Goal: Information Seeking & Learning: Learn about a topic

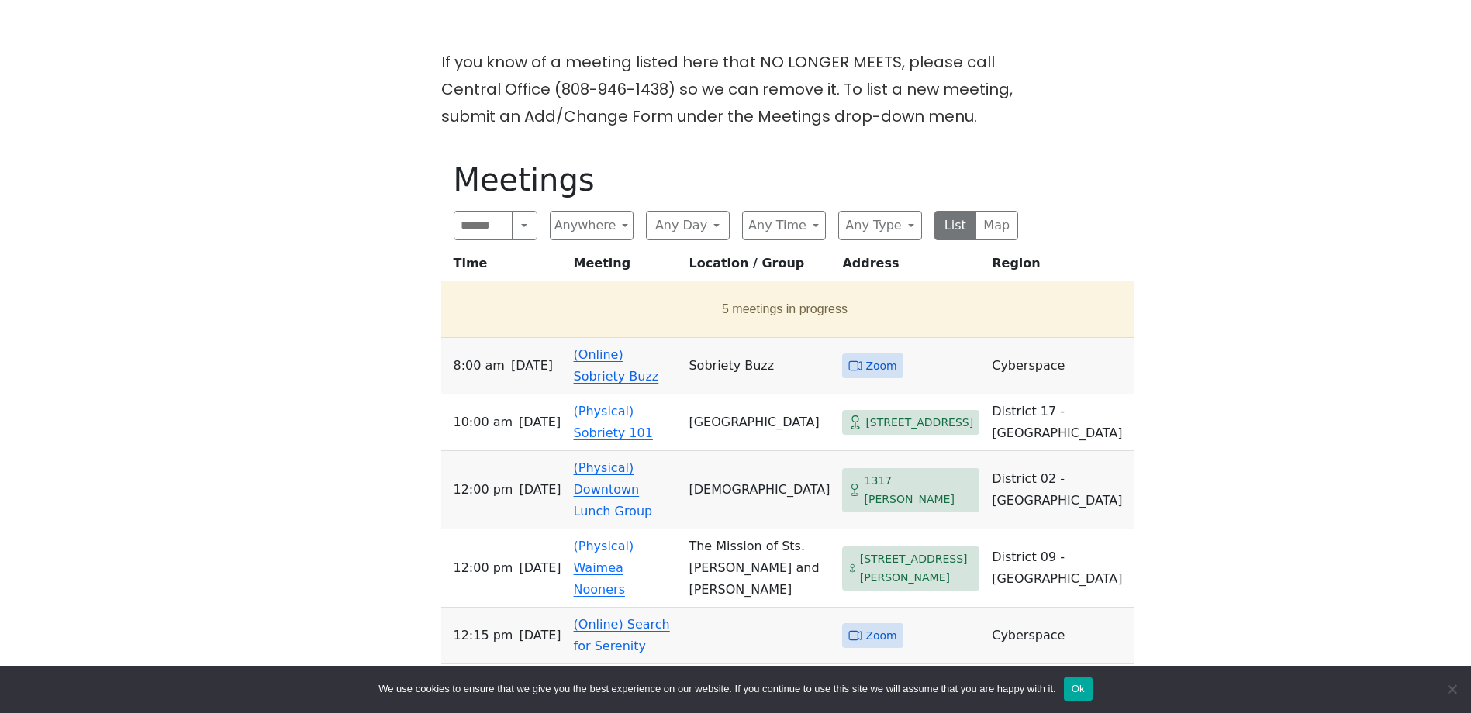
scroll to position [543, 0]
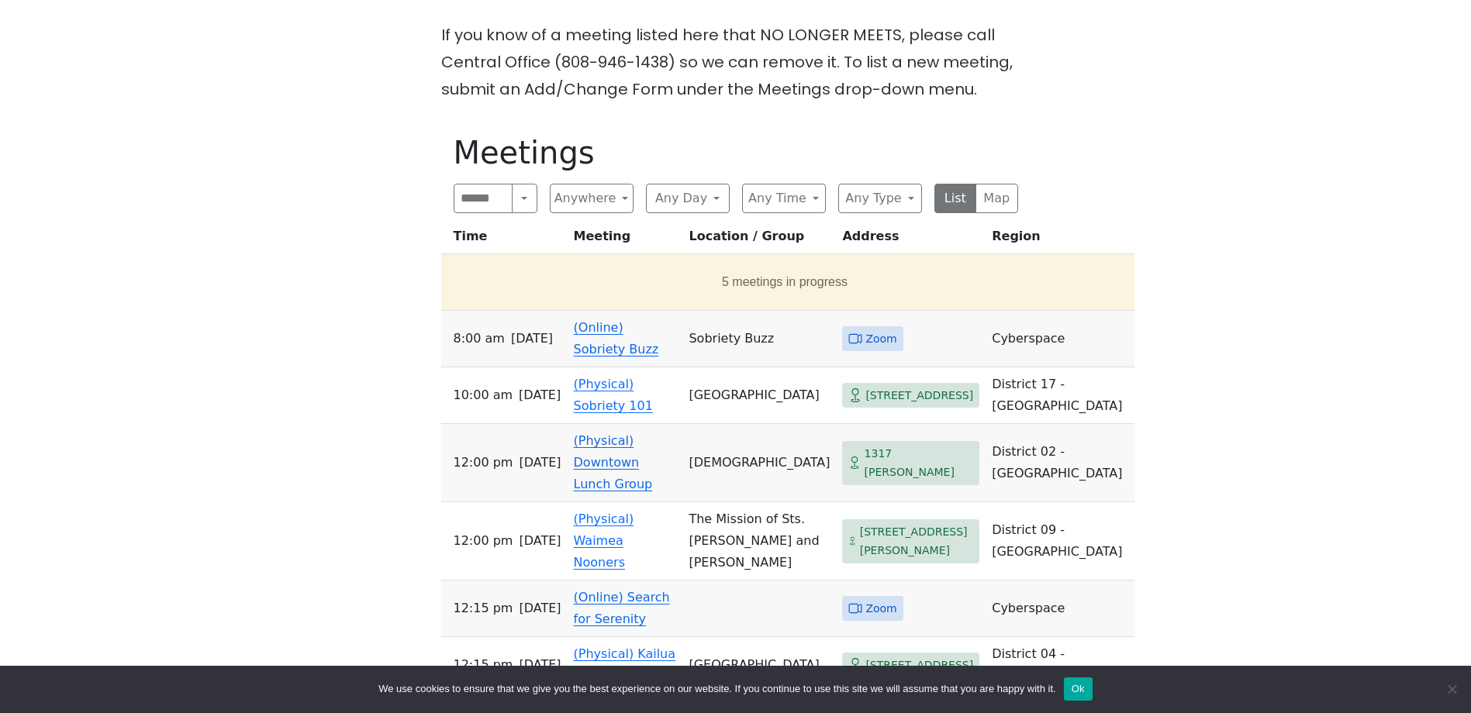
click at [628, 320] on link "(Online) Sobriety Buzz" at bounding box center [616, 338] width 85 height 36
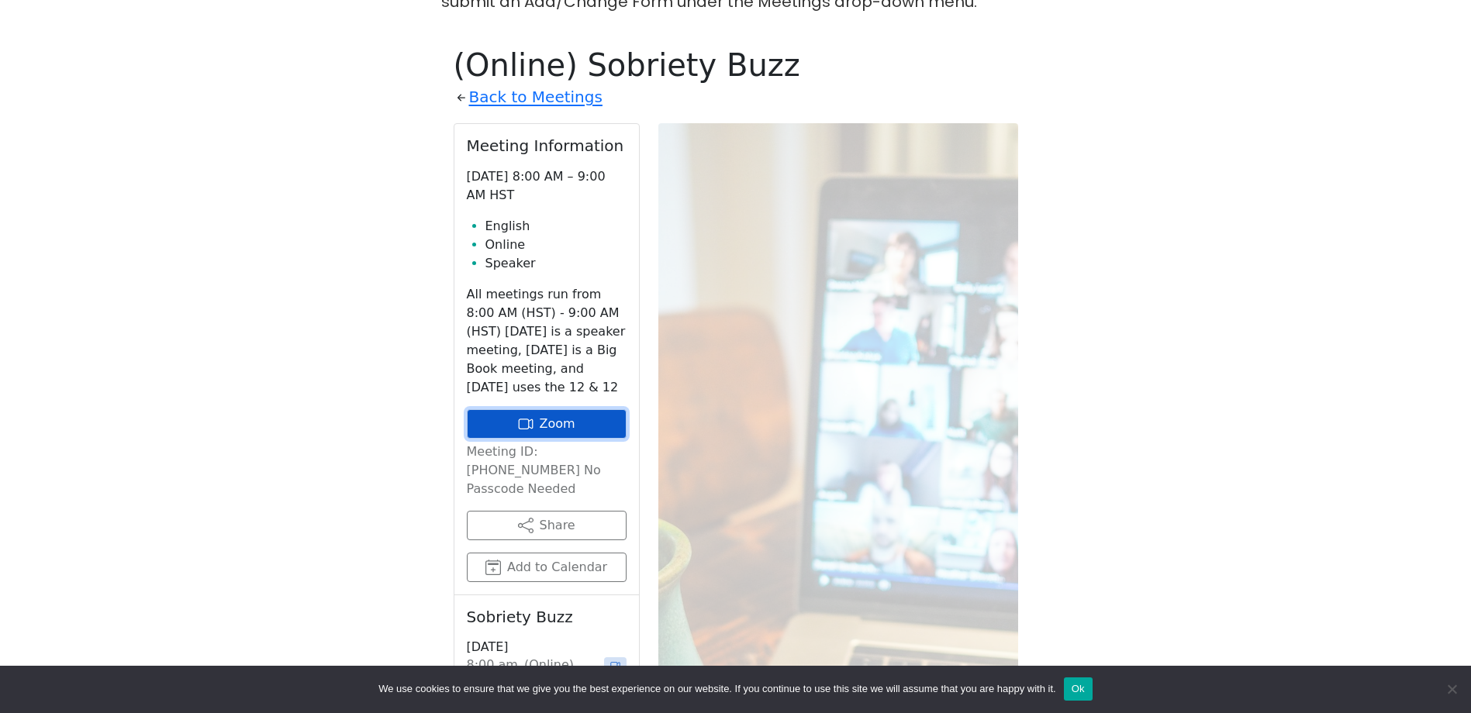
click at [544, 409] on link "Zoom" at bounding box center [547, 423] width 160 height 29
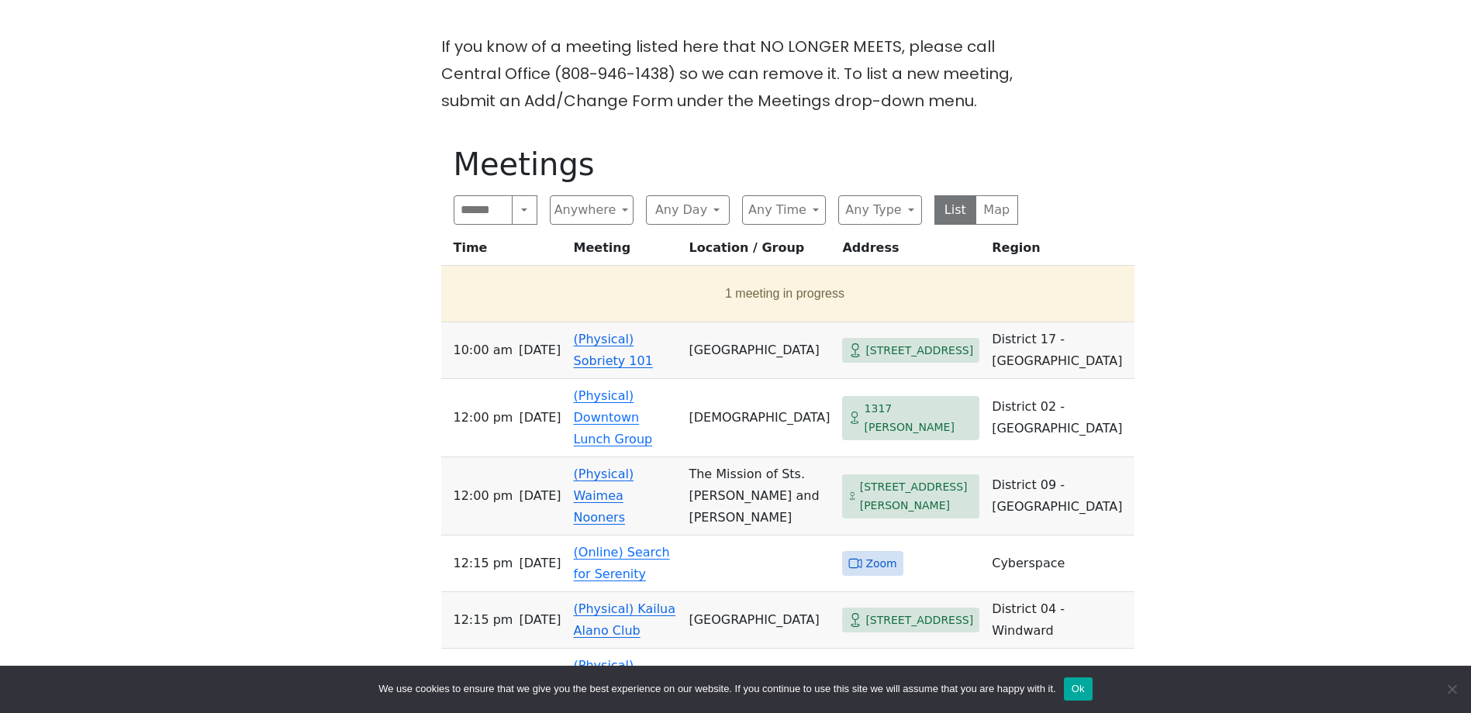
scroll to position [543, 0]
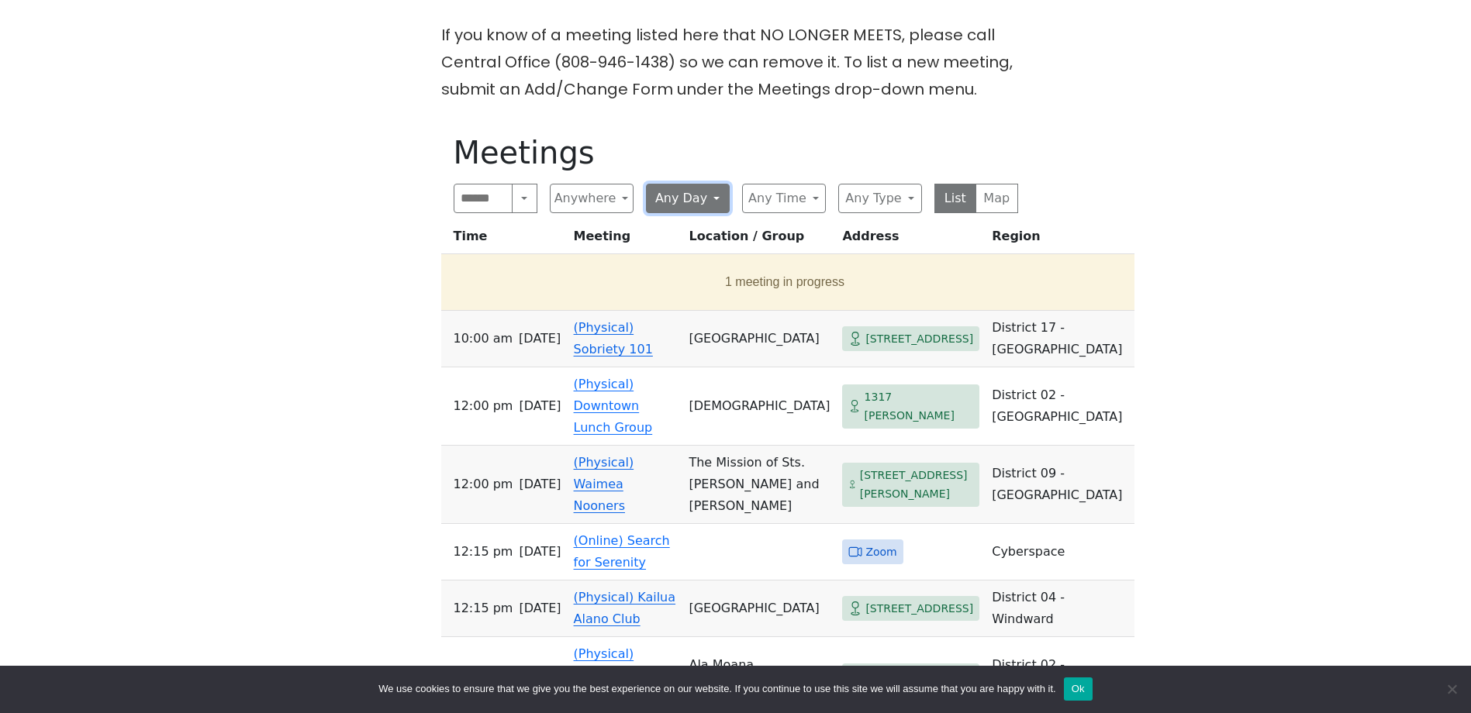
click at [715, 184] on button "Any Day" at bounding box center [688, 198] width 84 height 29
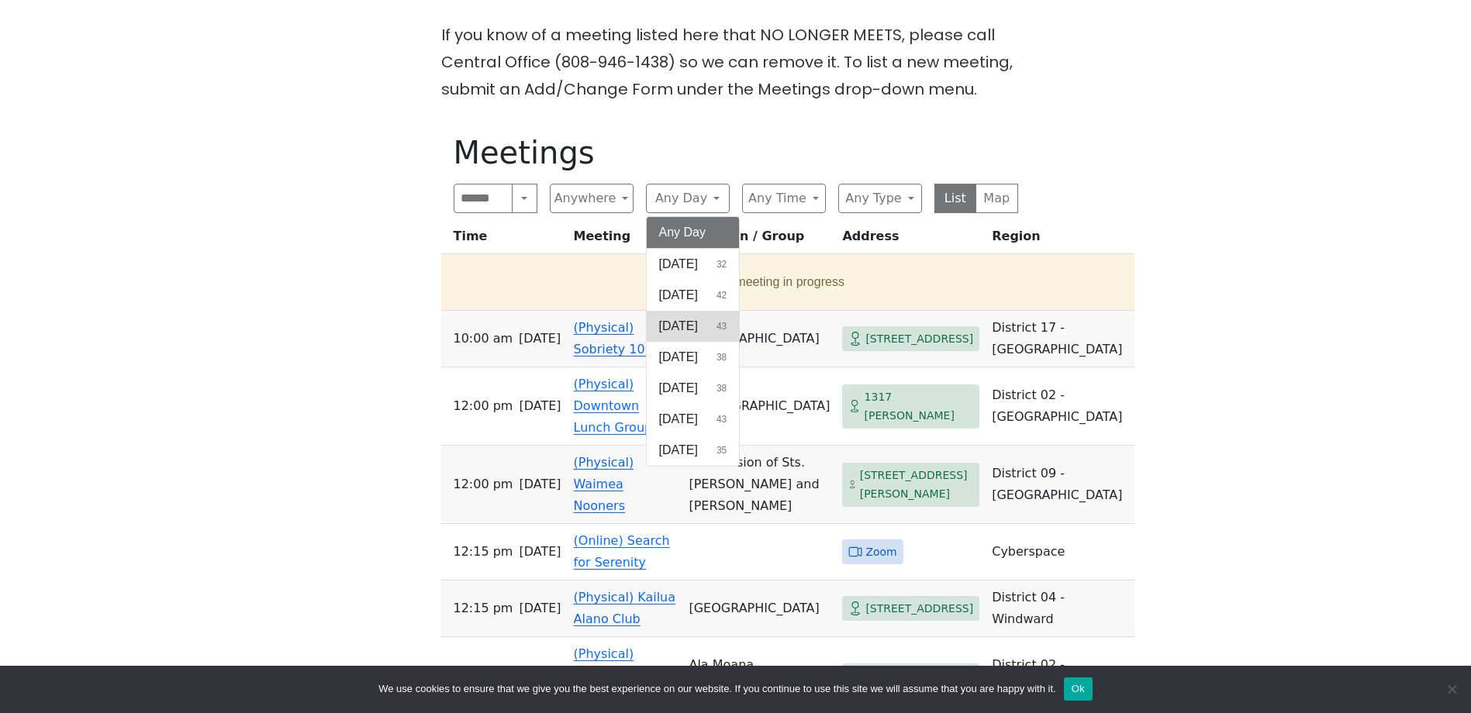
click at [698, 317] on span "[DATE]" at bounding box center [678, 326] width 39 height 19
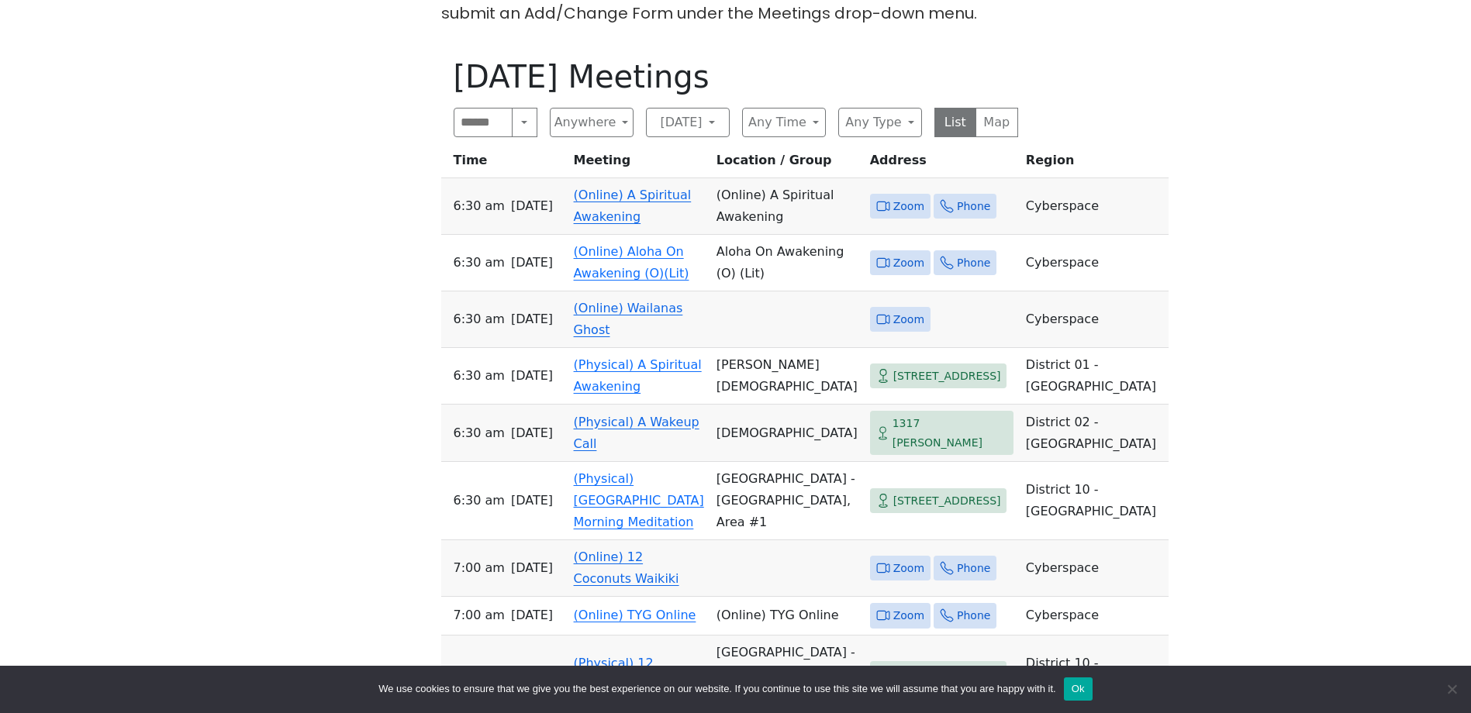
scroll to position [543, 0]
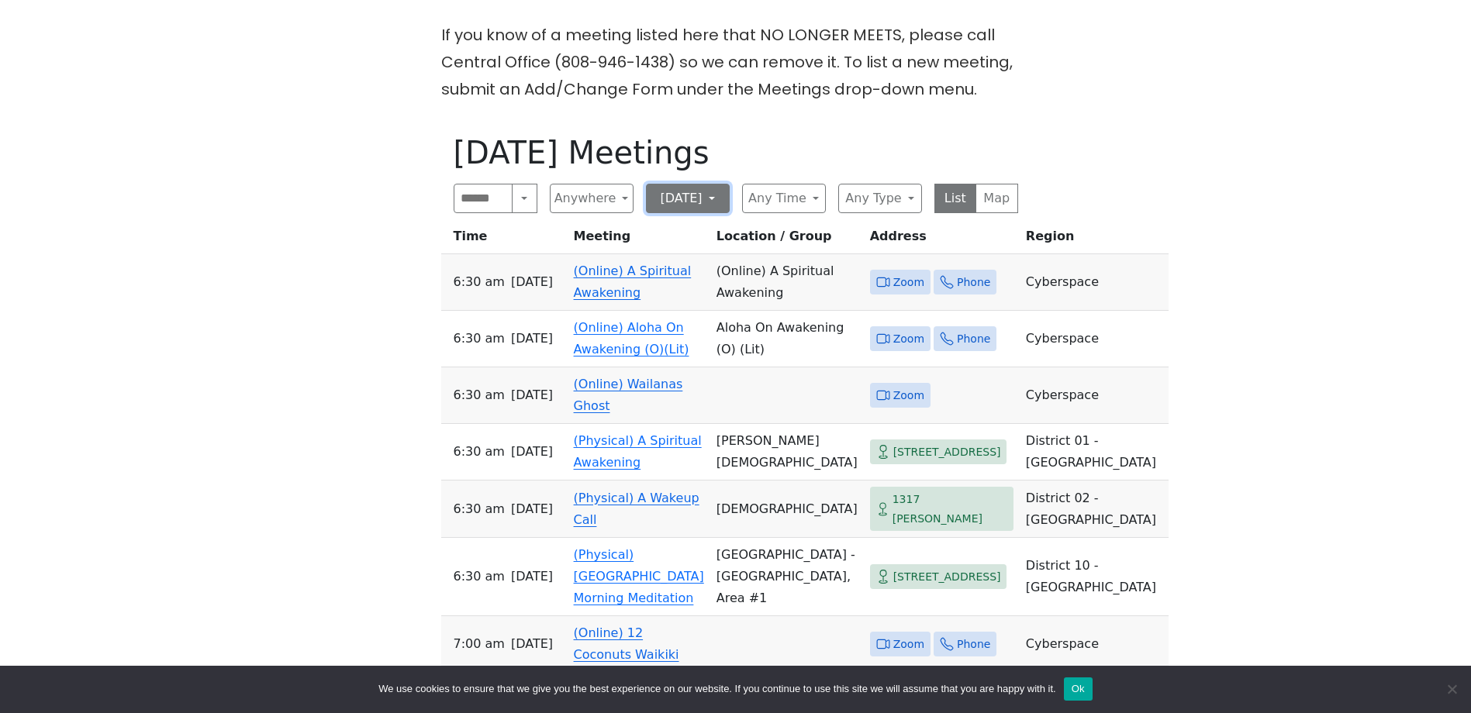
click at [715, 184] on button "[DATE]" at bounding box center [688, 198] width 84 height 29
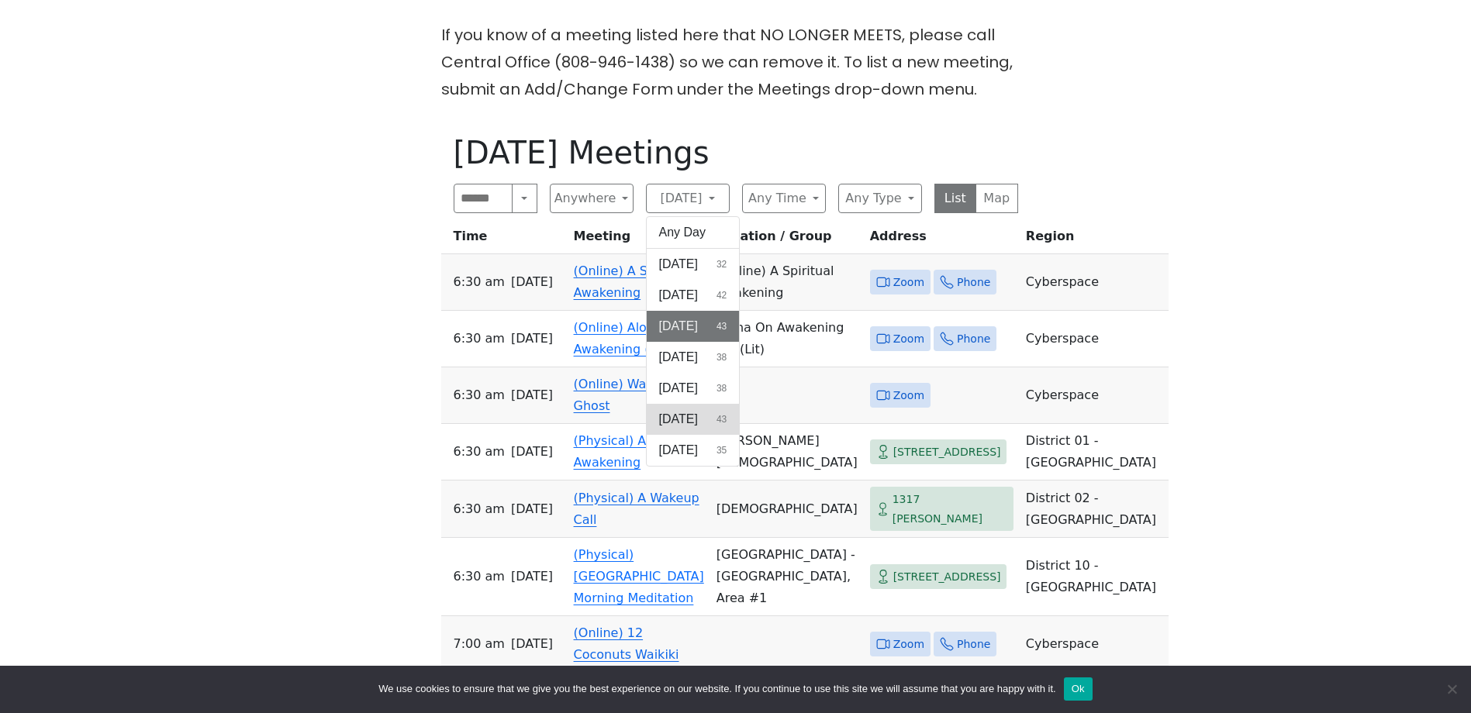
click at [687, 410] on span "[DATE]" at bounding box center [678, 419] width 39 height 19
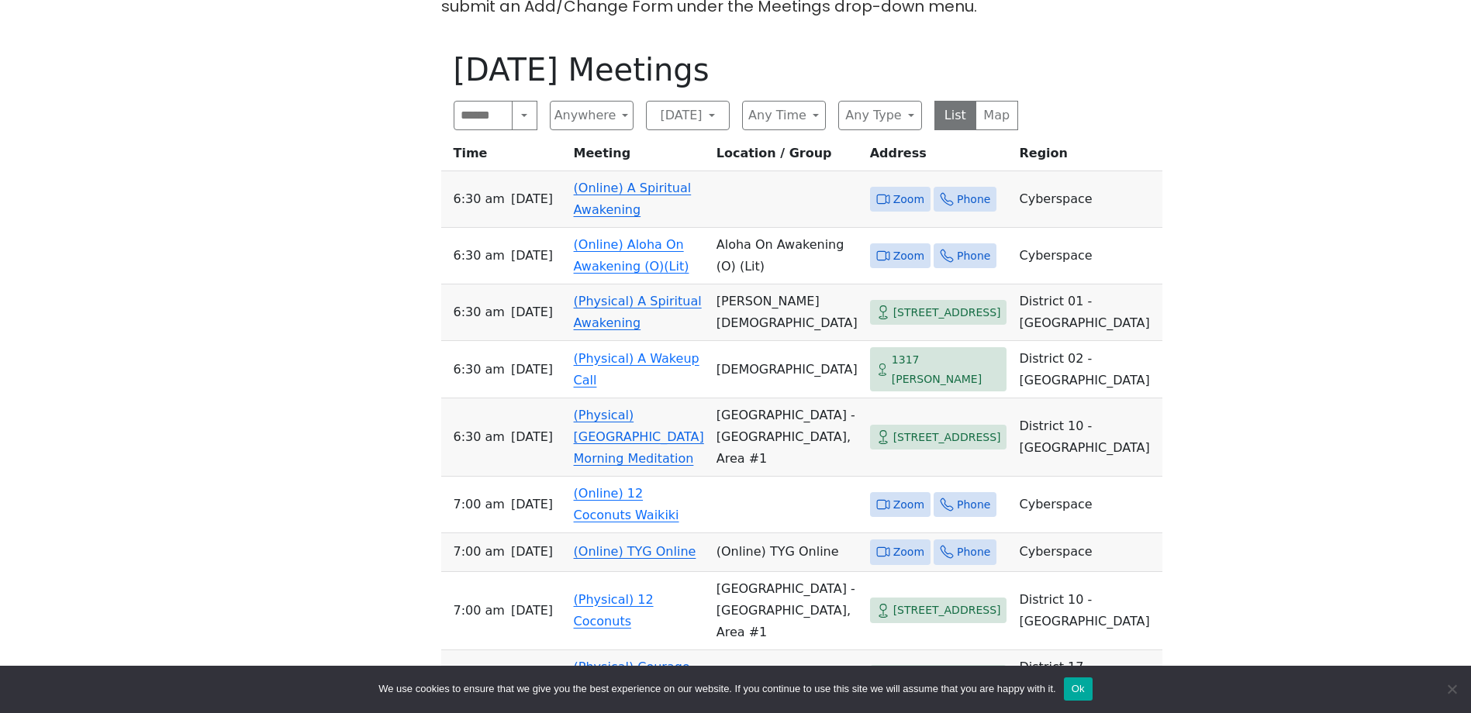
scroll to position [620, 0]
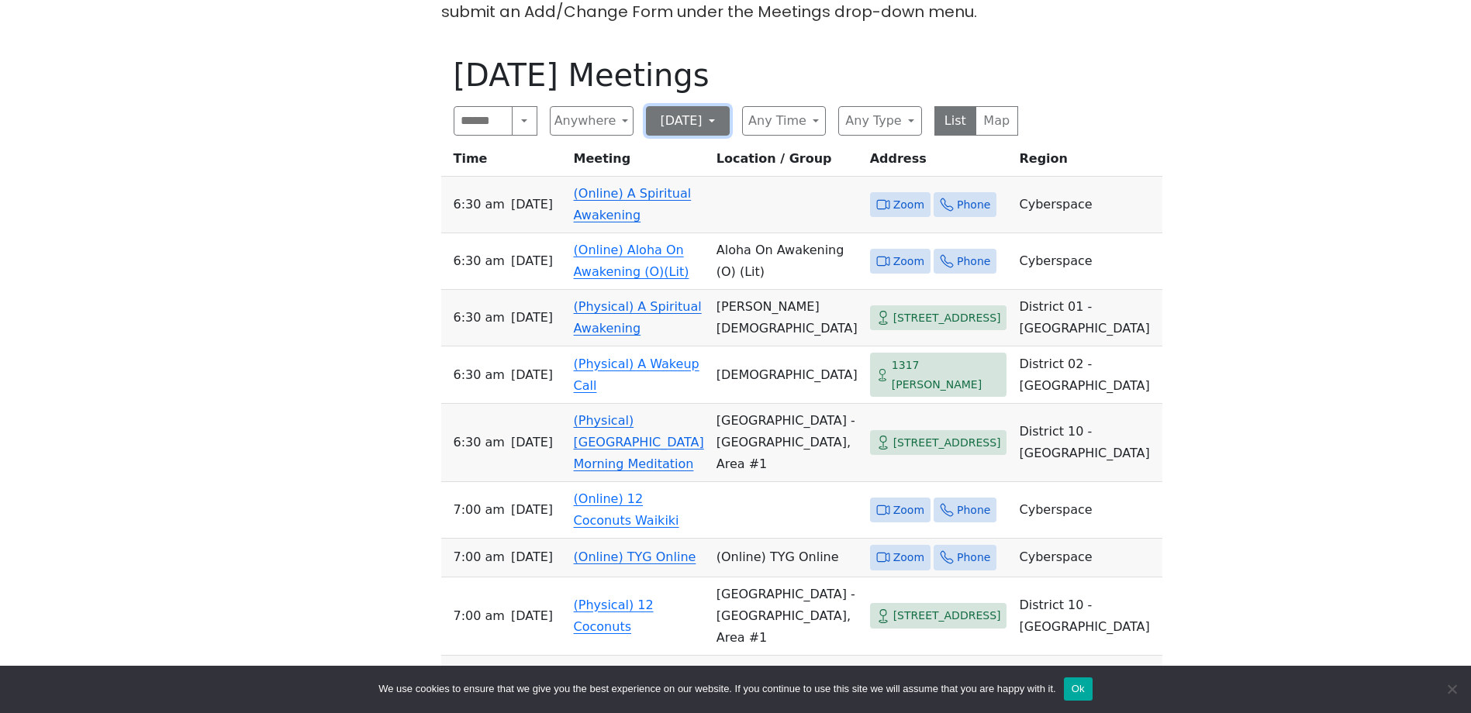
click at [690, 106] on button "[DATE]" at bounding box center [688, 120] width 84 height 29
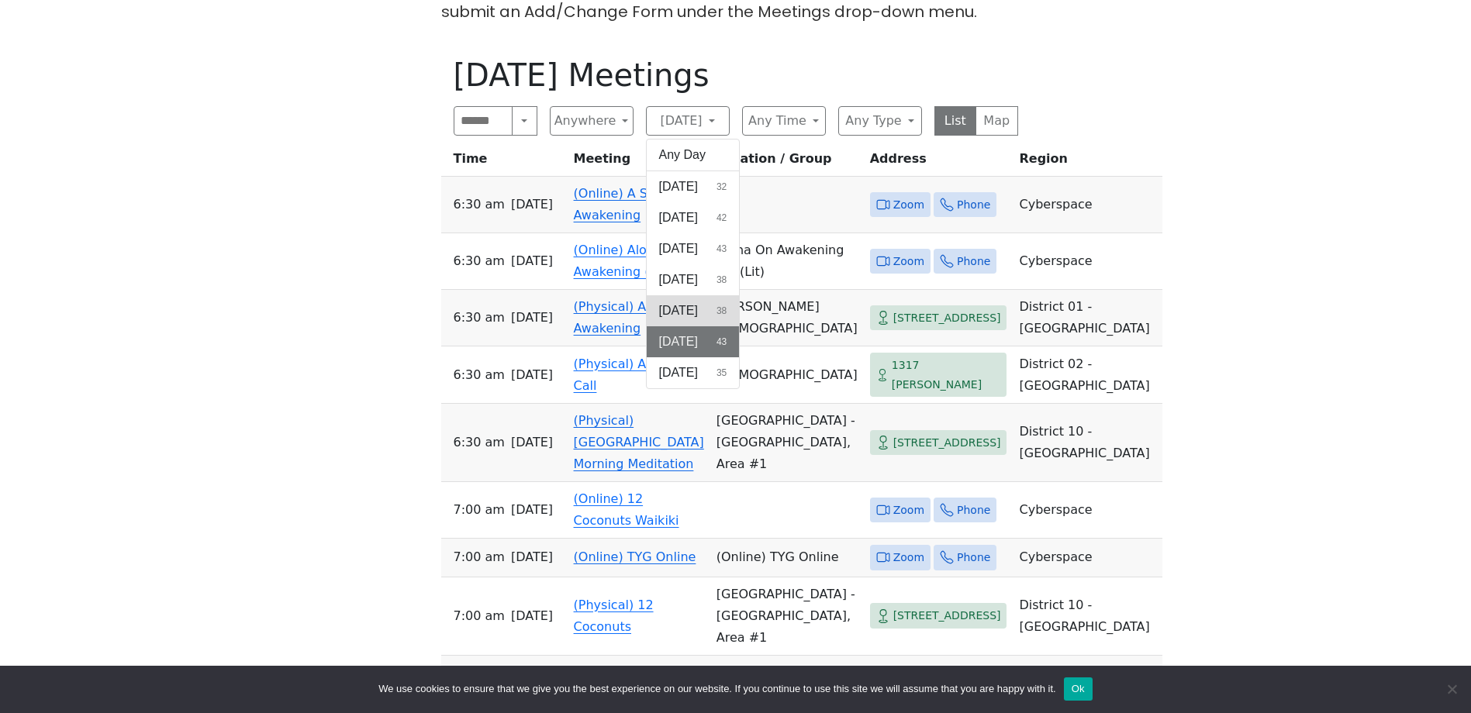
click at [668, 302] on span "[DATE]" at bounding box center [678, 311] width 39 height 19
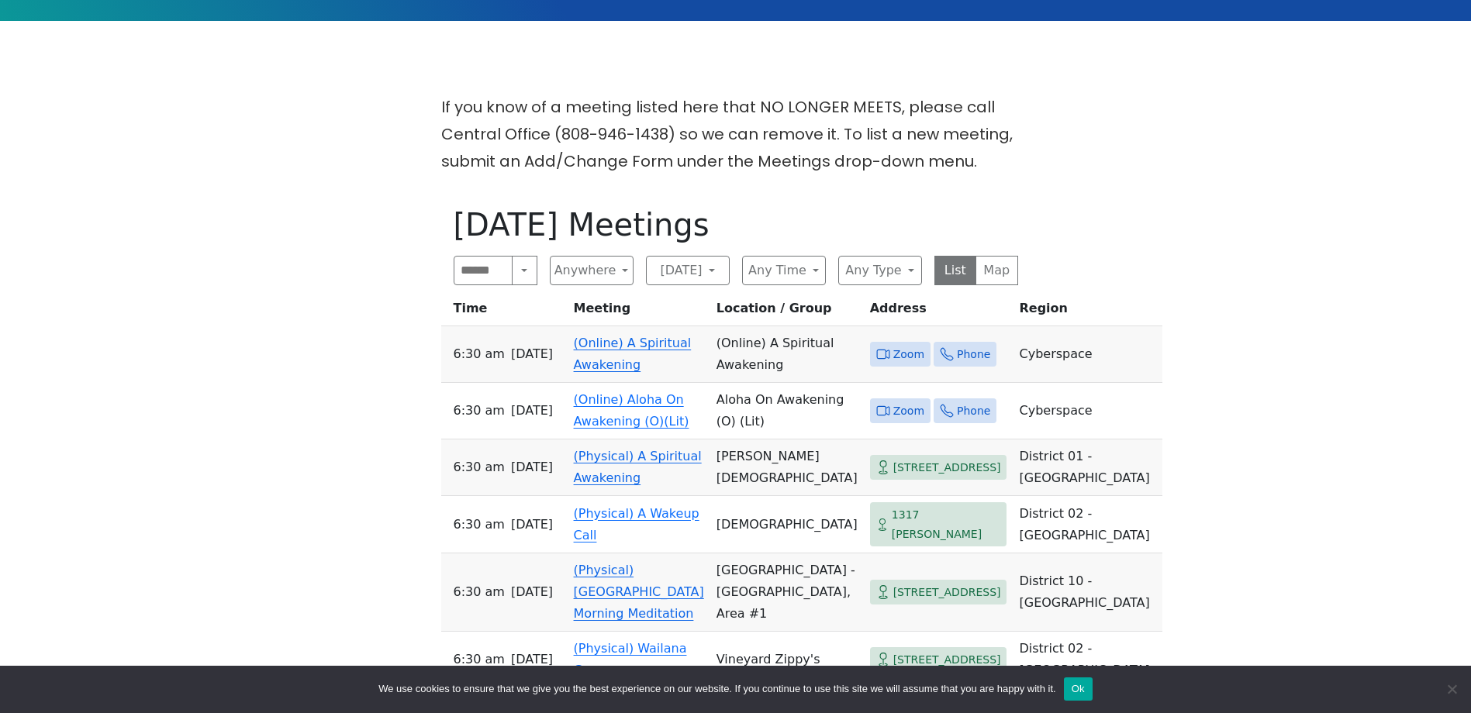
scroll to position [465, 0]
